Goal: Entertainment & Leisure: Consume media (video, audio)

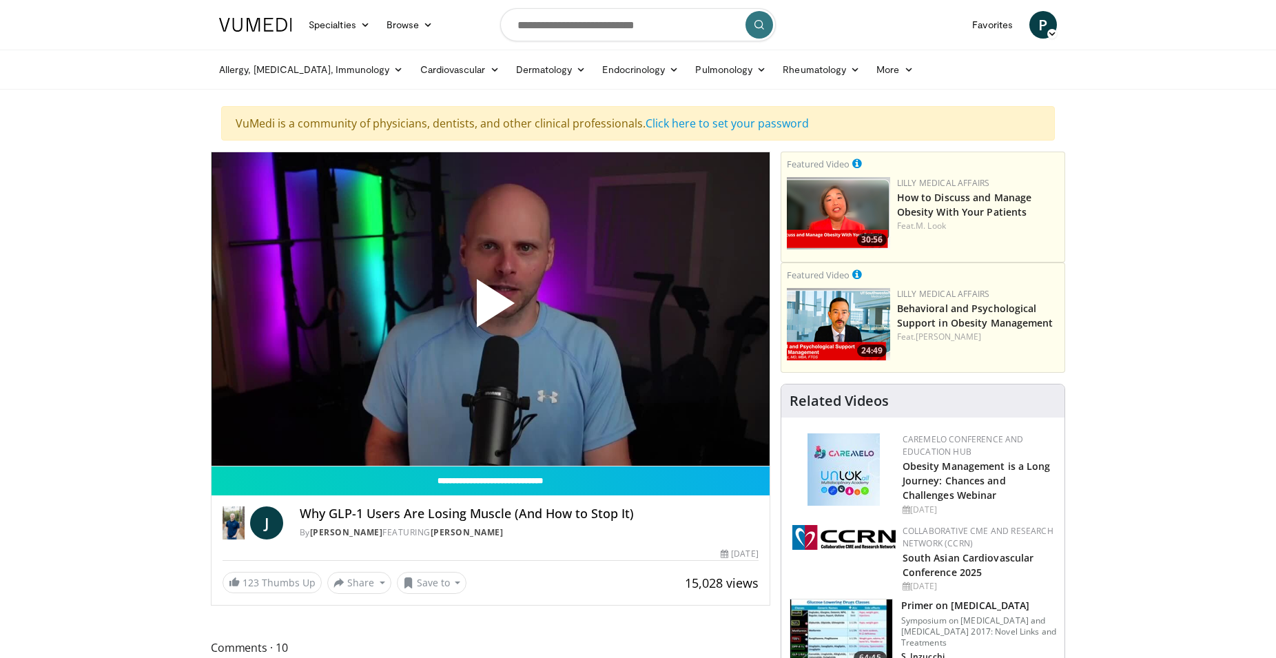
click at [491, 309] on span "Video Player" at bounding box center [491, 309] width 0 height 0
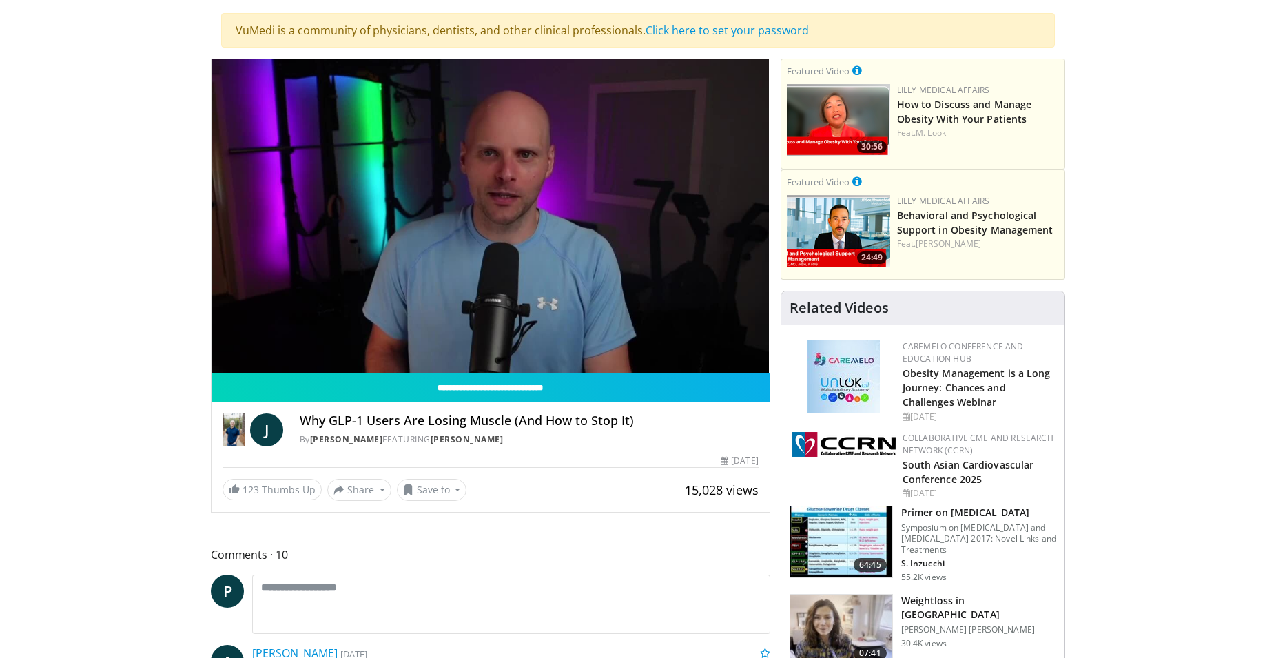
scroll to position [94, 0]
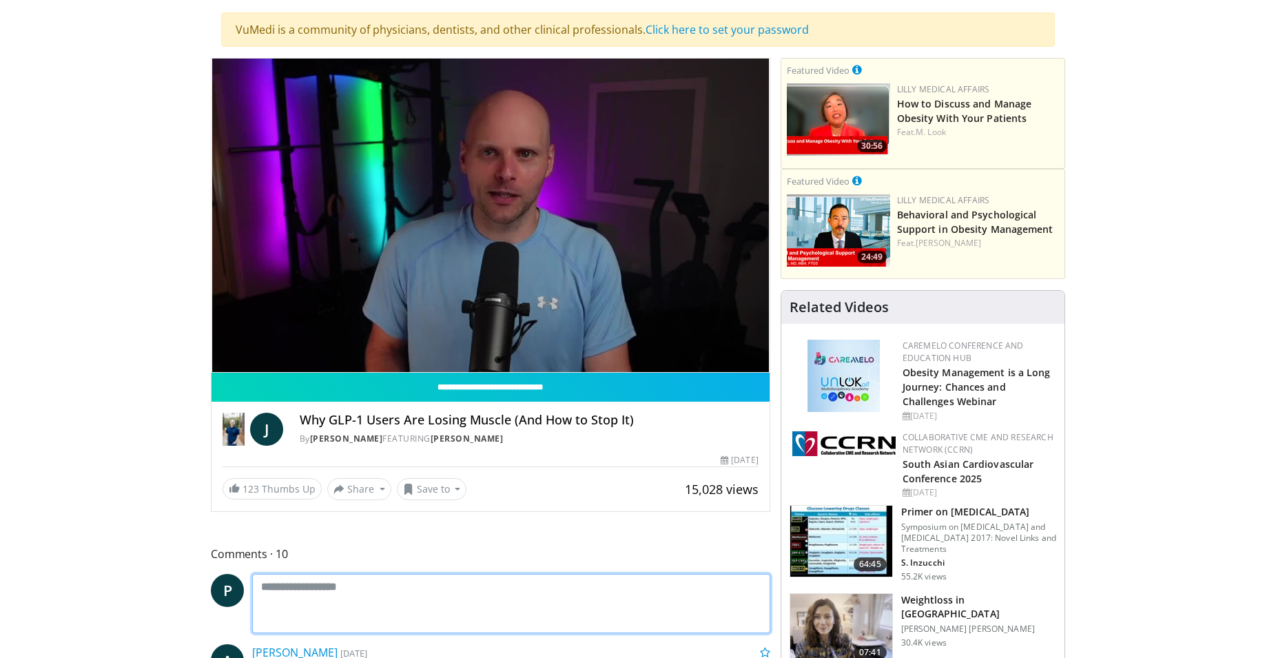
click at [455, 630] on textarea at bounding box center [511, 603] width 518 height 59
click at [280, 590] on textarea at bounding box center [511, 603] width 518 height 59
